Goal: Task Accomplishment & Management: Complete application form

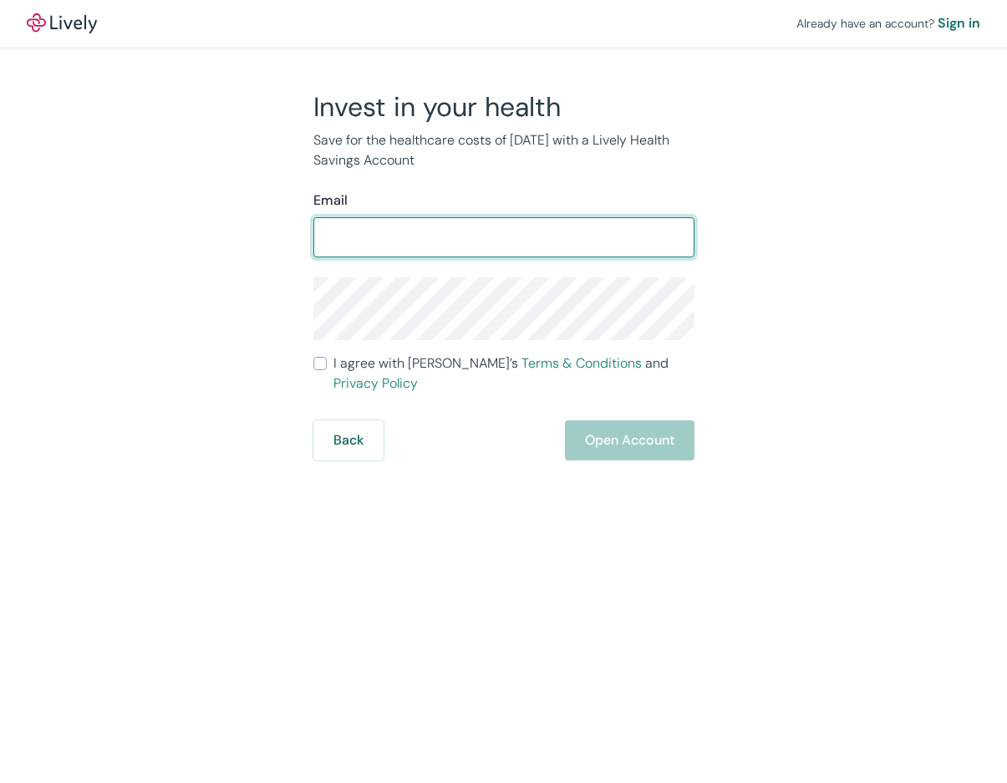
click at [360, 237] on input "Email" at bounding box center [503, 237] width 381 height 33
type input "[EMAIL_ADDRESS][DOMAIN_NAME]"
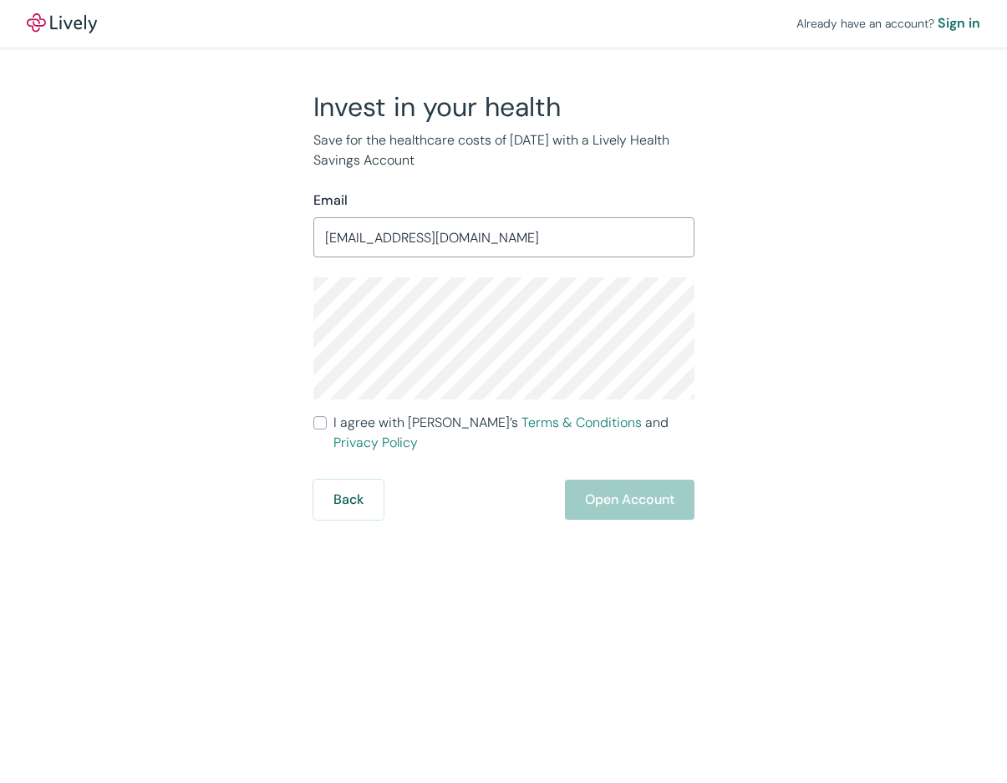
click at [308, 333] on div "Invest in your health Save for the healthcare costs of [DATE] with a Lively Hea…" at bounding box center [493, 305] width 401 height 430
click at [318, 420] on input "I agree with Lively’s Terms & Conditions and Privacy Policy" at bounding box center [319, 422] width 13 height 13
checkbox input "true"
click at [598, 481] on button "Open Account" at bounding box center [630, 500] width 130 height 40
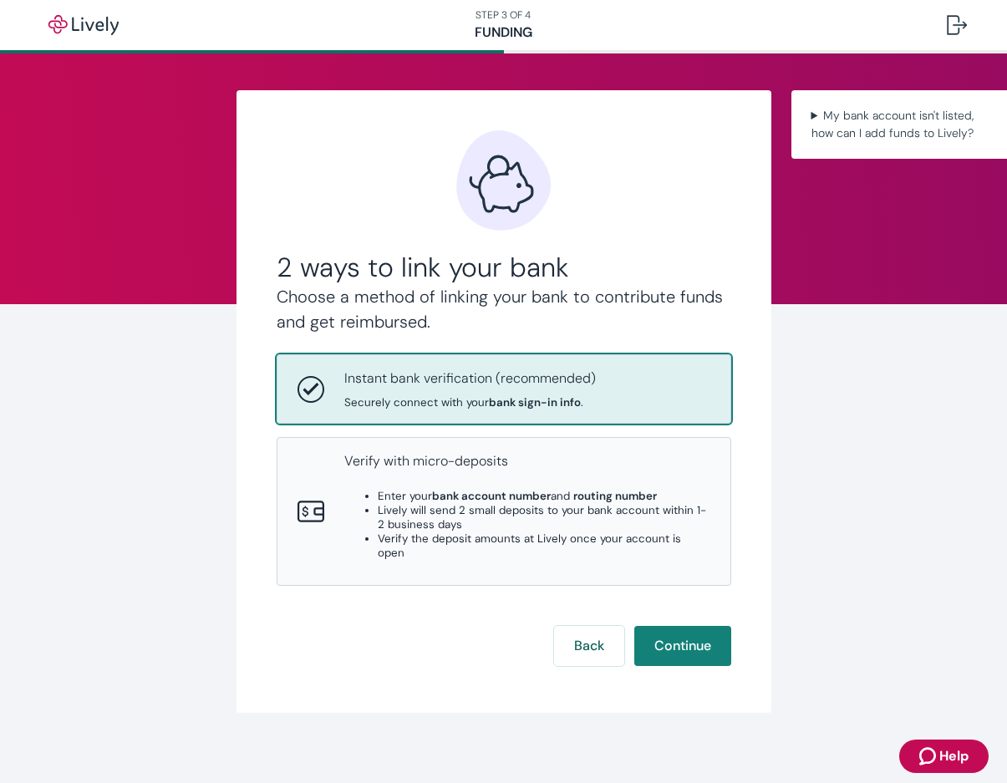
click at [64, 204] on div "2 ways to link your bank Choose a method of linking your bank to contribute fun…" at bounding box center [503, 423] width 1007 height 740
click at [679, 643] on button "Continue" at bounding box center [682, 646] width 97 height 40
click at [614, 642] on button "Back" at bounding box center [589, 646] width 70 height 40
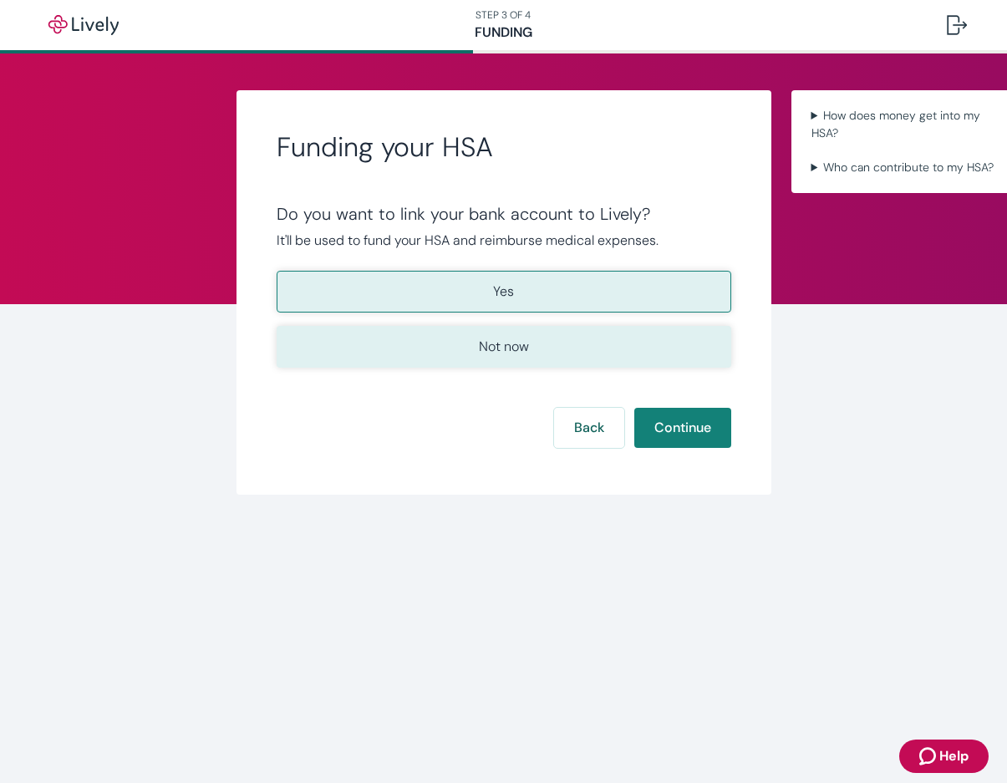
click at [553, 339] on button "Not now" at bounding box center [504, 347] width 455 height 42
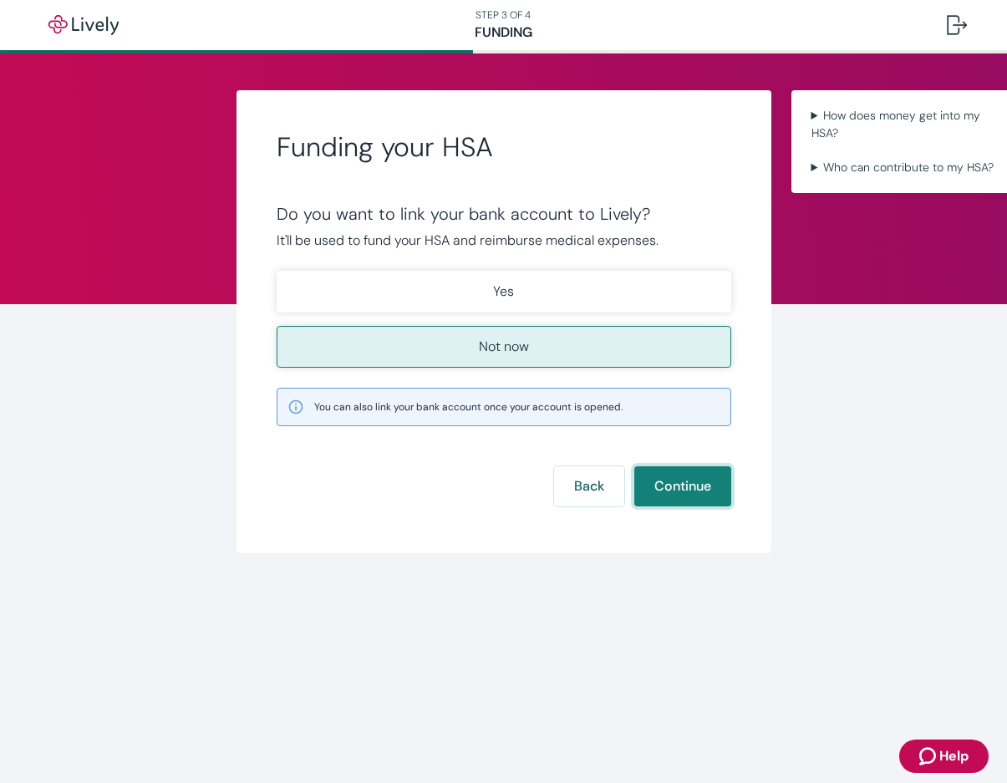
click at [687, 487] on button "Continue" at bounding box center [682, 486] width 97 height 40
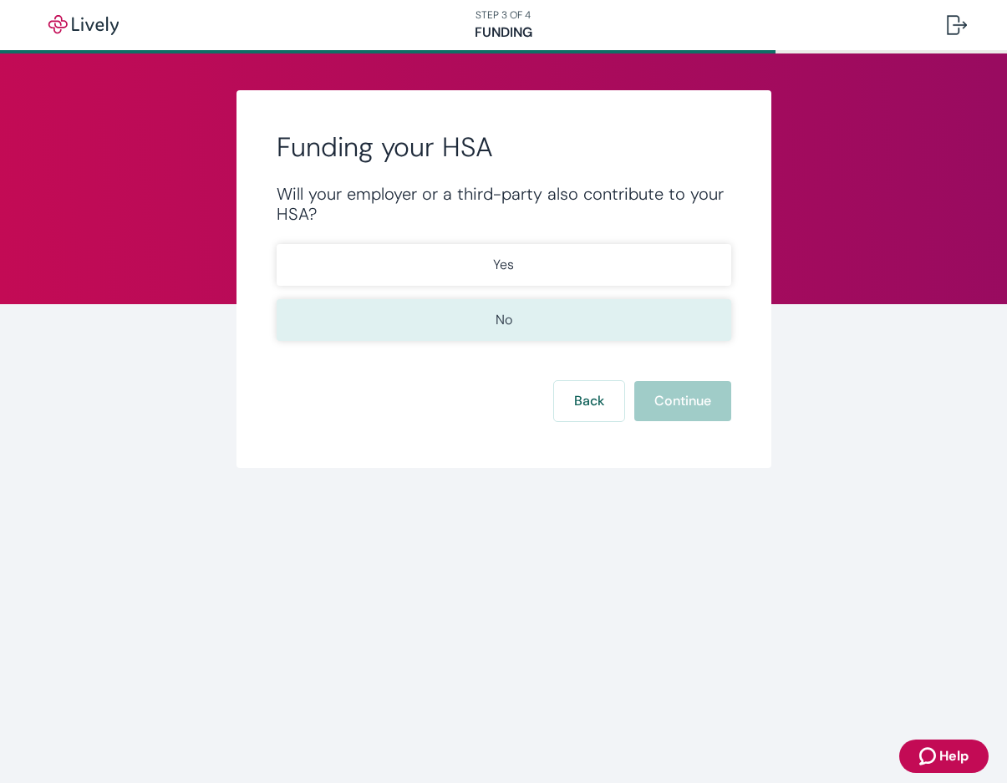
click at [466, 307] on button "No" at bounding box center [504, 320] width 455 height 42
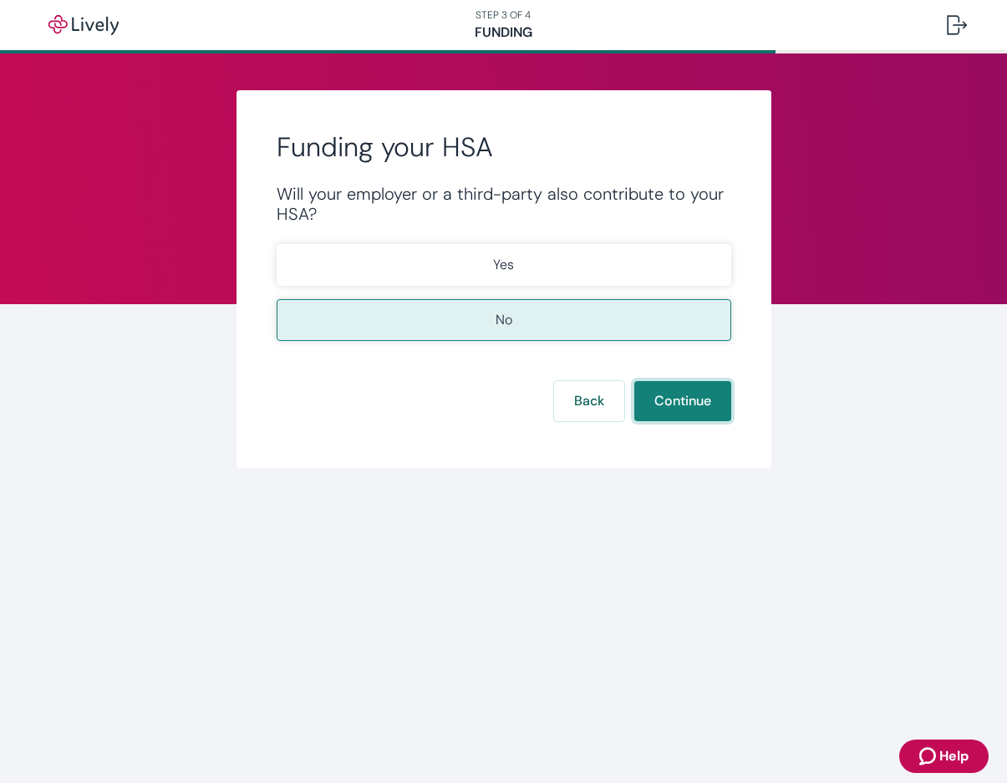
click at [669, 410] on button "Continue" at bounding box center [682, 401] width 97 height 40
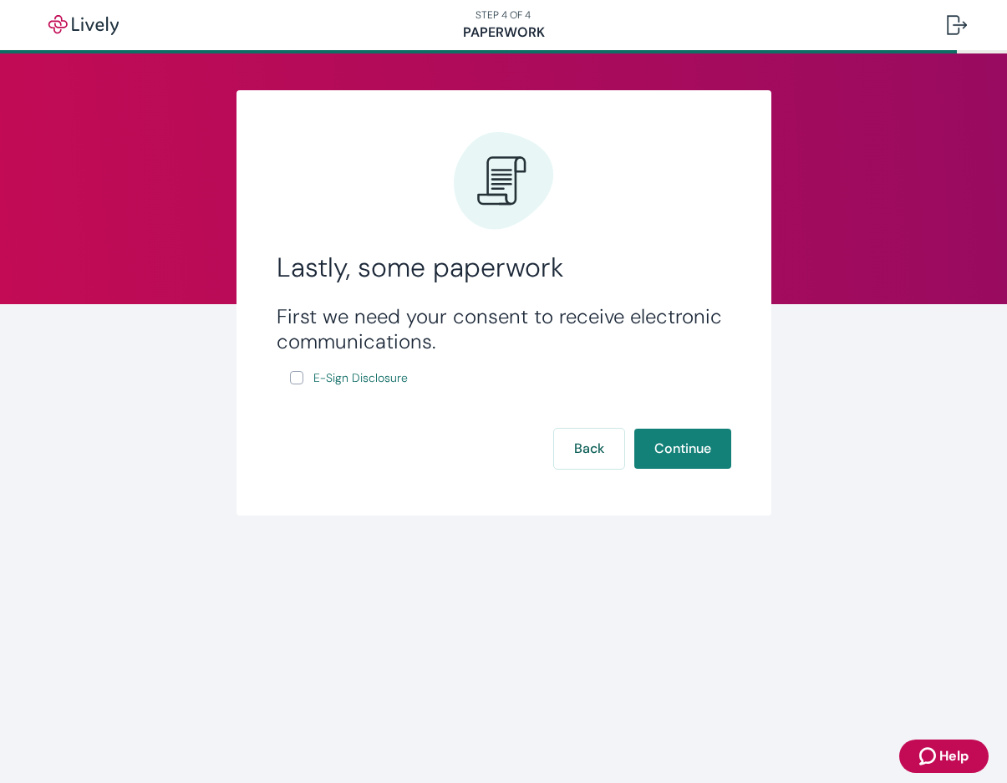
click at [293, 375] on input "E-Sign Disclosure" at bounding box center [296, 377] width 13 height 13
checkbox input "true"
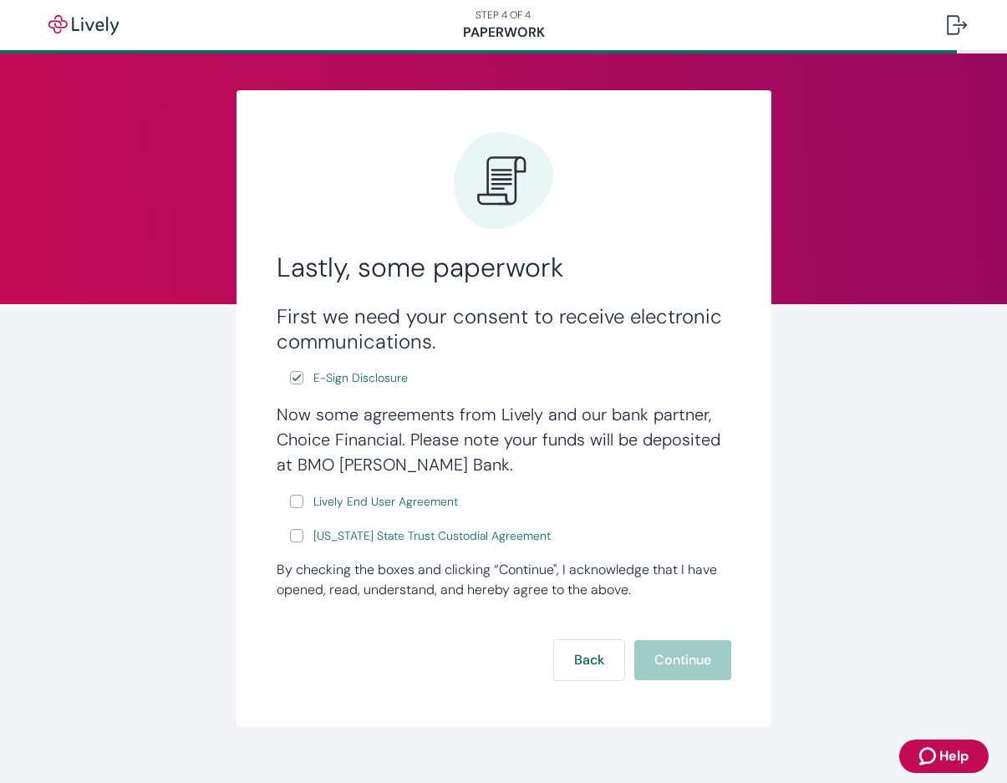
click at [295, 491] on label "Lively End User Agreement" at bounding box center [375, 501] width 171 height 21
click at [295, 495] on input "Lively End User Agreement" at bounding box center [296, 501] width 13 height 13
checkbox input "true"
click at [417, 662] on div "Back Continue" at bounding box center [504, 660] width 455 height 40
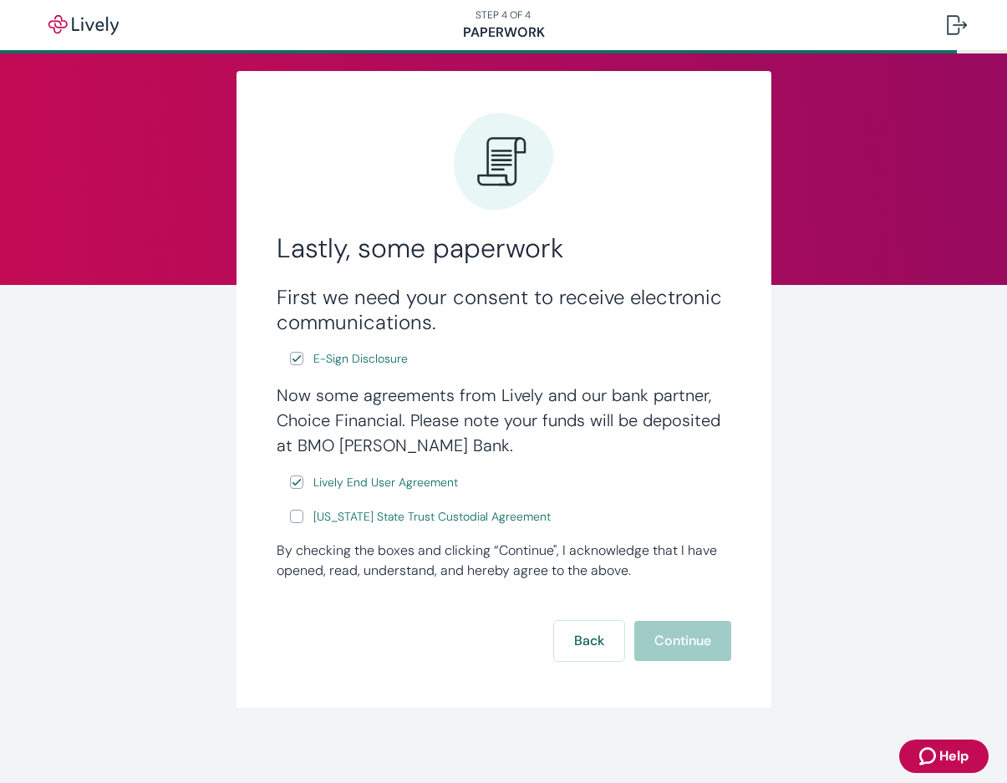
scroll to position [24, 0]
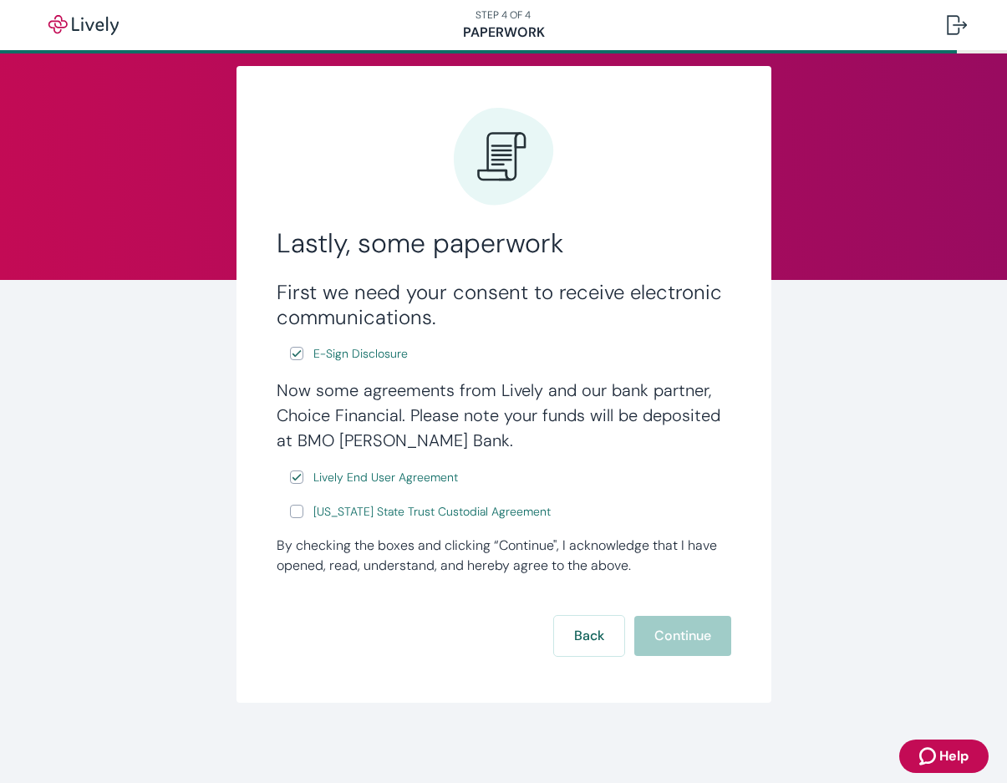
click at [689, 536] on div "By checking the boxes and clicking “Continue", I acknowledge that I have opened…" at bounding box center [504, 556] width 455 height 40
click at [298, 511] on label "Wyoming State Trust Custodial Agreement" at bounding box center [422, 511] width 264 height 21
click at [298, 511] on input "Wyoming State Trust Custodial Agreement" at bounding box center [296, 511] width 13 height 13
checkbox input "true"
click at [674, 628] on button "Continue" at bounding box center [682, 636] width 97 height 40
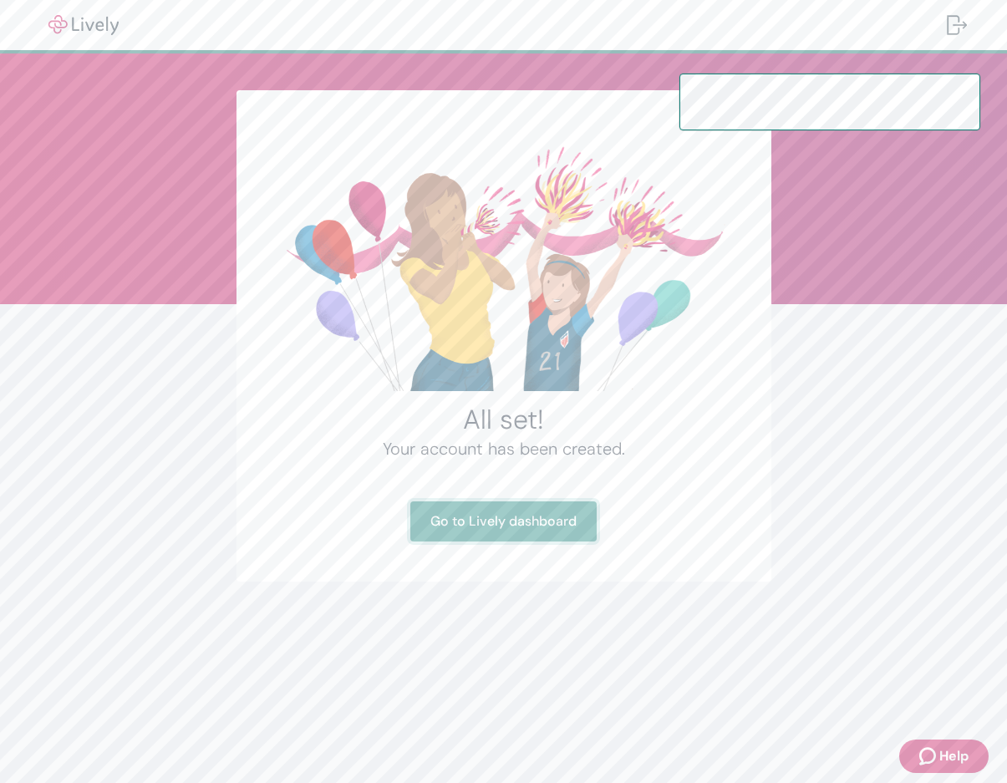
click at [540, 525] on link "Go to Lively dashboard" at bounding box center [503, 521] width 186 height 40
